Goal: Task Accomplishment & Management: Complete application form

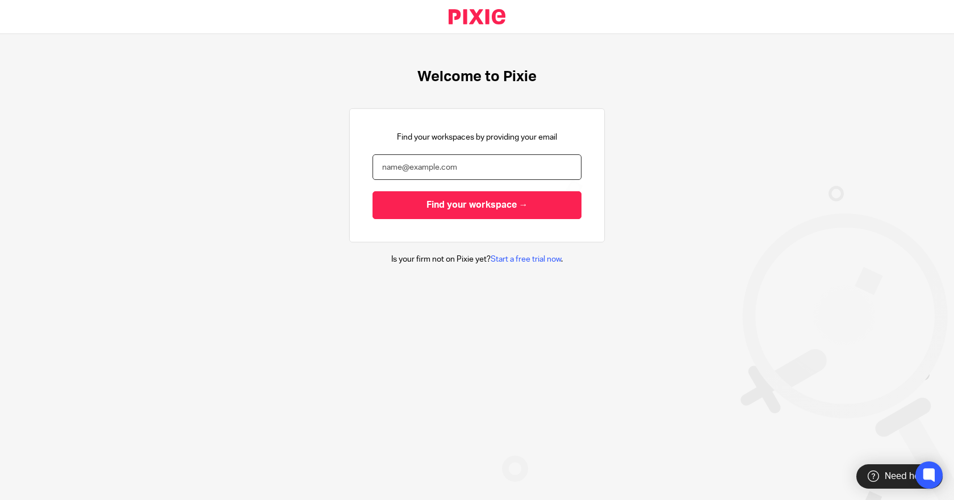
click at [418, 165] on input "email" at bounding box center [476, 167] width 209 height 26
click at [548, 162] on input "email" at bounding box center [476, 167] width 209 height 26
click at [0, 500] on com-1password-button at bounding box center [0, 500] width 0 height 0
click at [485, 165] on input "email" at bounding box center [476, 167] width 209 height 26
click at [477, 169] on input "email" at bounding box center [476, 167] width 209 height 26
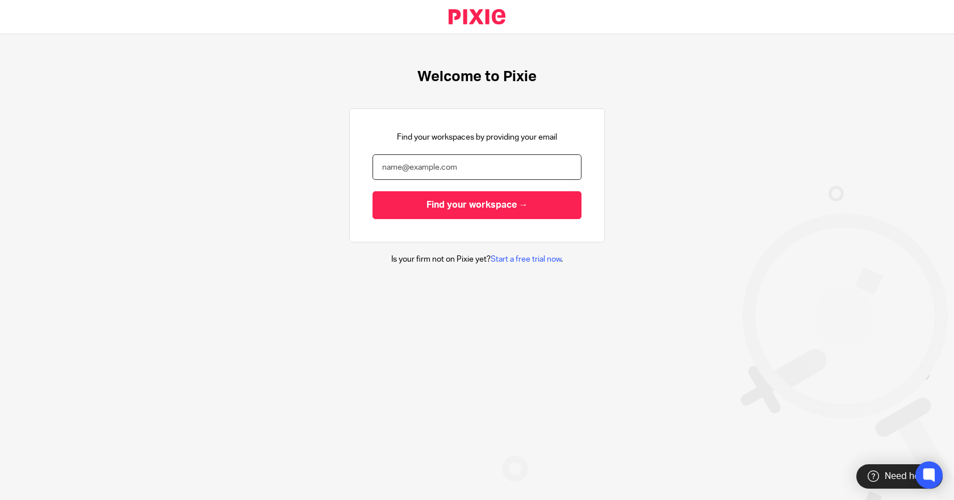
click at [483, 171] on input "email" at bounding box center [476, 167] width 209 height 26
click at [546, 165] on input "email" at bounding box center [476, 167] width 209 height 26
click at [0, 500] on com-1password-button at bounding box center [0, 500] width 0 height 0
type input "[PERSON_NAME][EMAIL_ADDRESS][DOMAIN_NAME]"
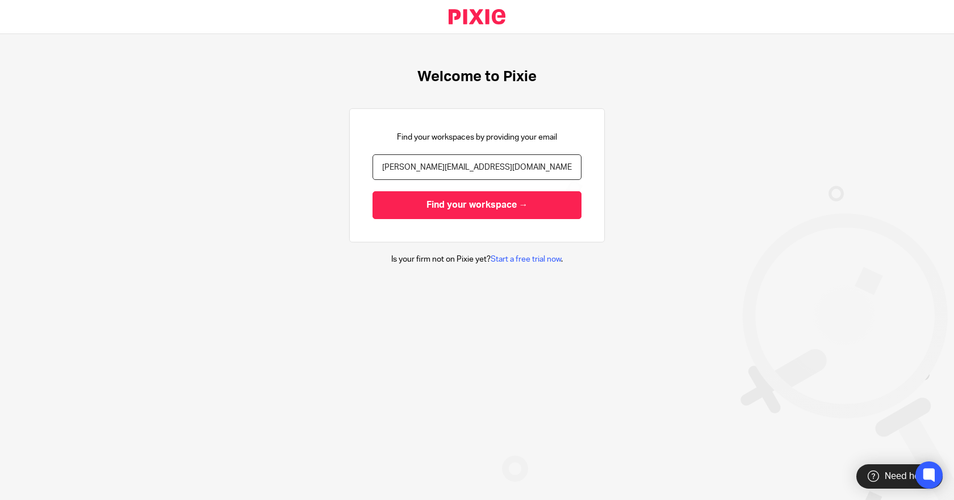
click at [443, 204] on input "Find your workspace →" at bounding box center [476, 205] width 209 height 28
